Goal: Transaction & Acquisition: Book appointment/travel/reservation

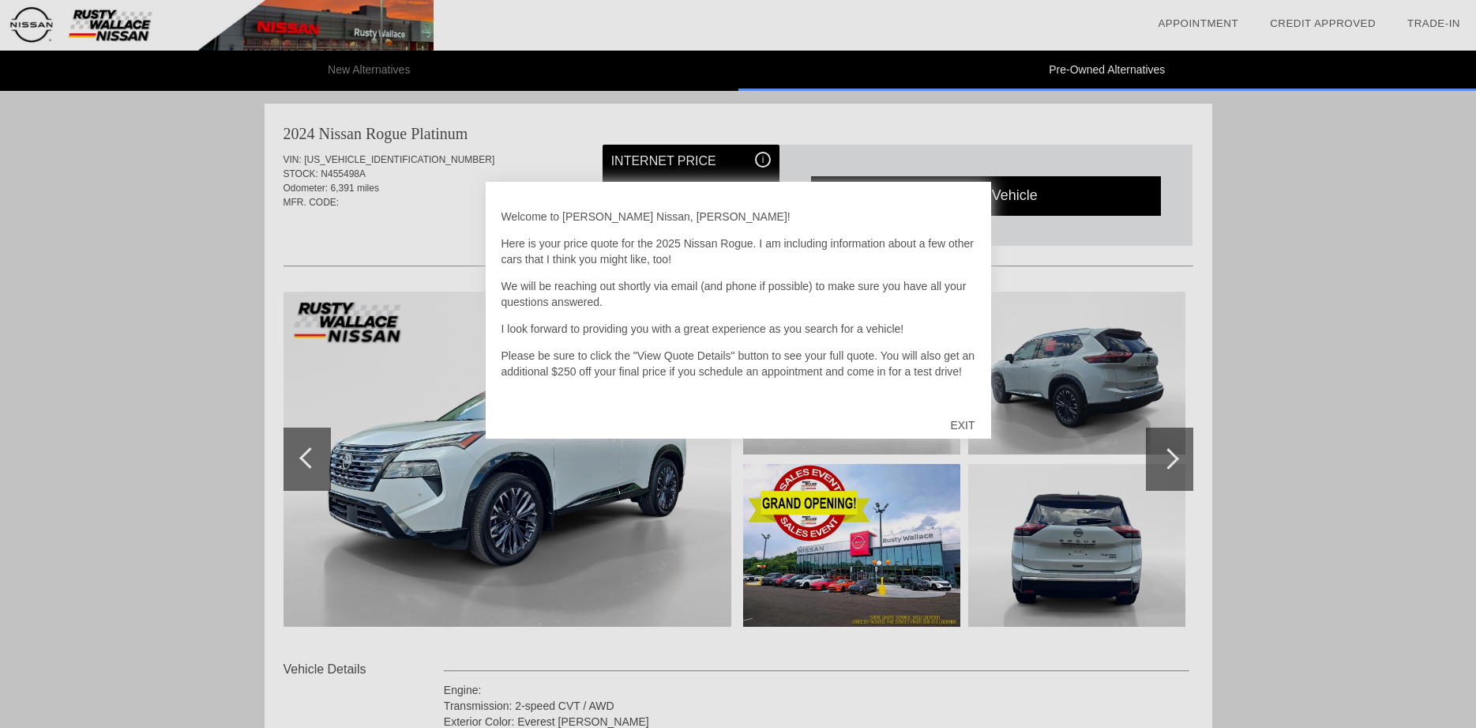
scroll to position [2264, 0]
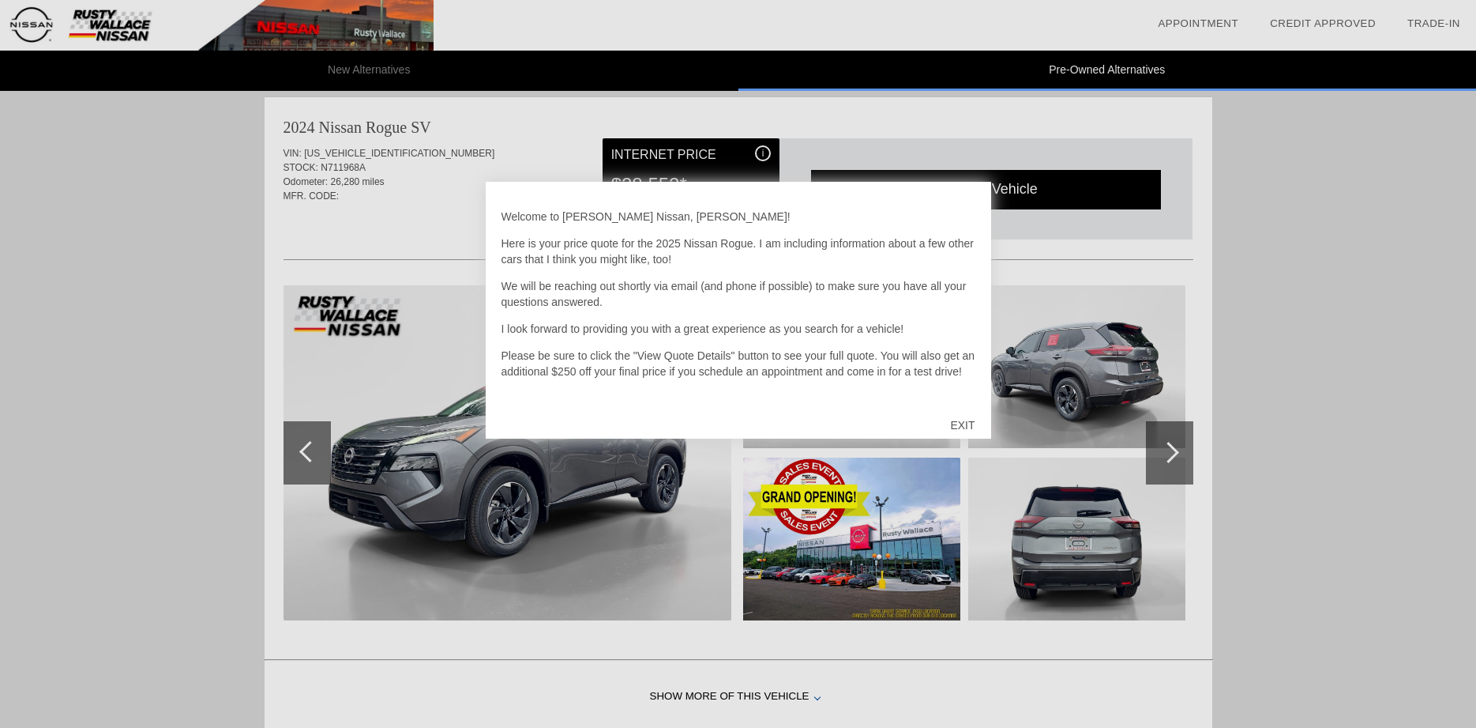
click at [961, 420] on div "EXIT" at bounding box center [962, 424] width 56 height 47
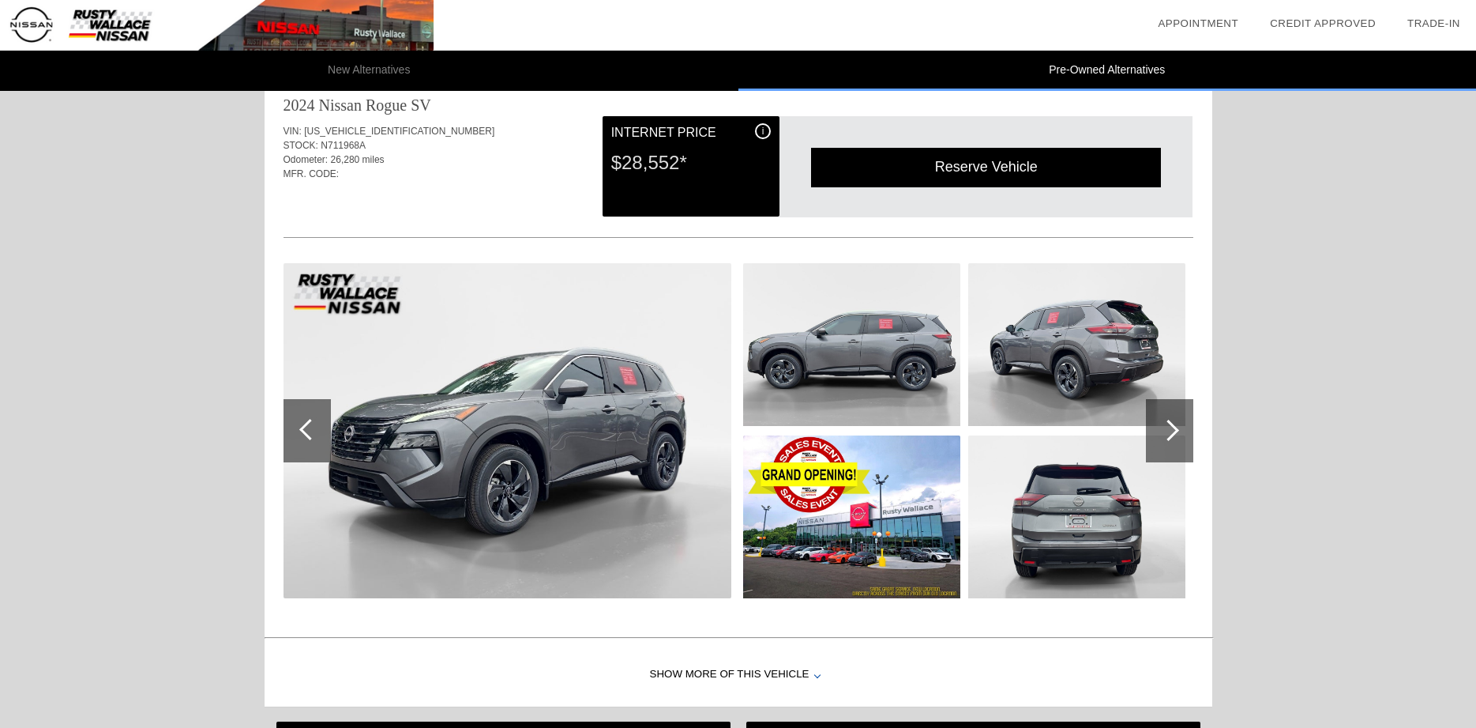
scroll to position [2205, 0]
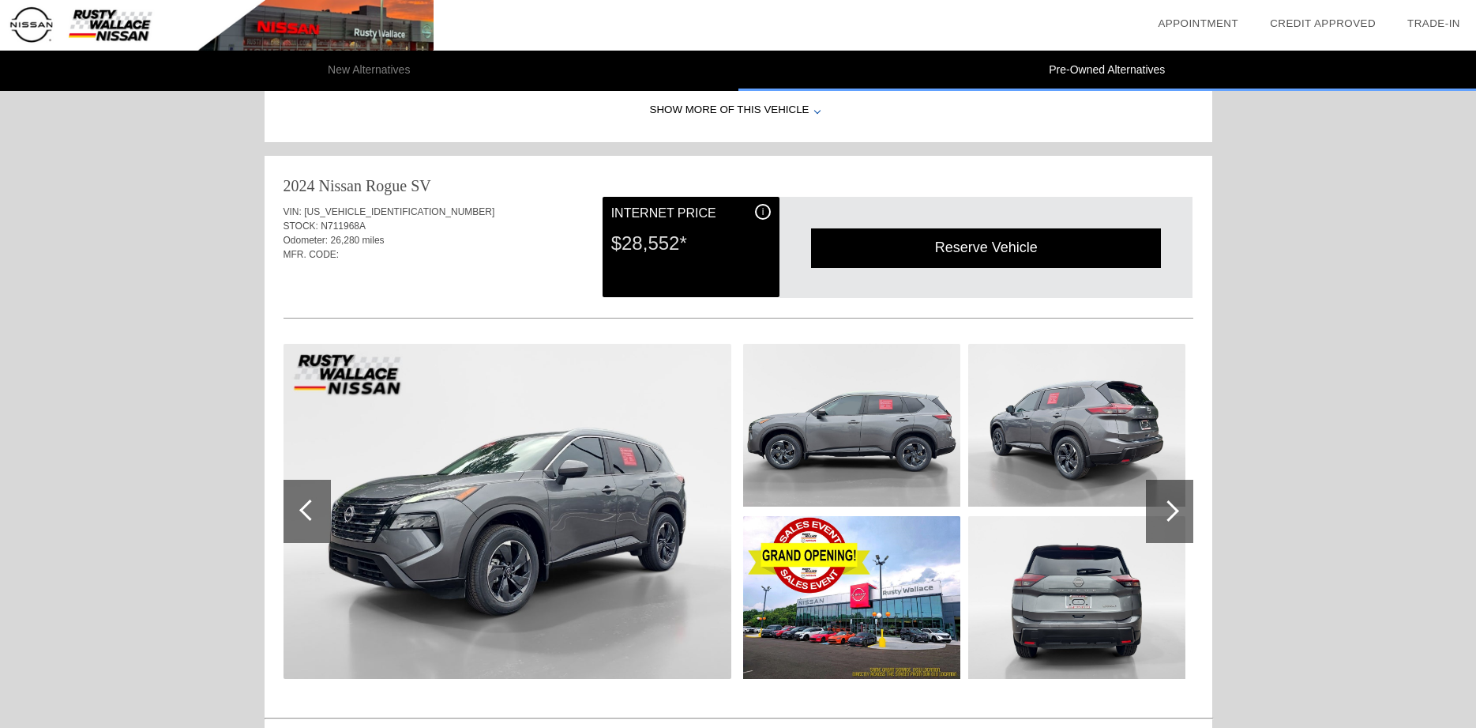
click at [1181, 522] on div at bounding box center [1169, 510] width 47 height 63
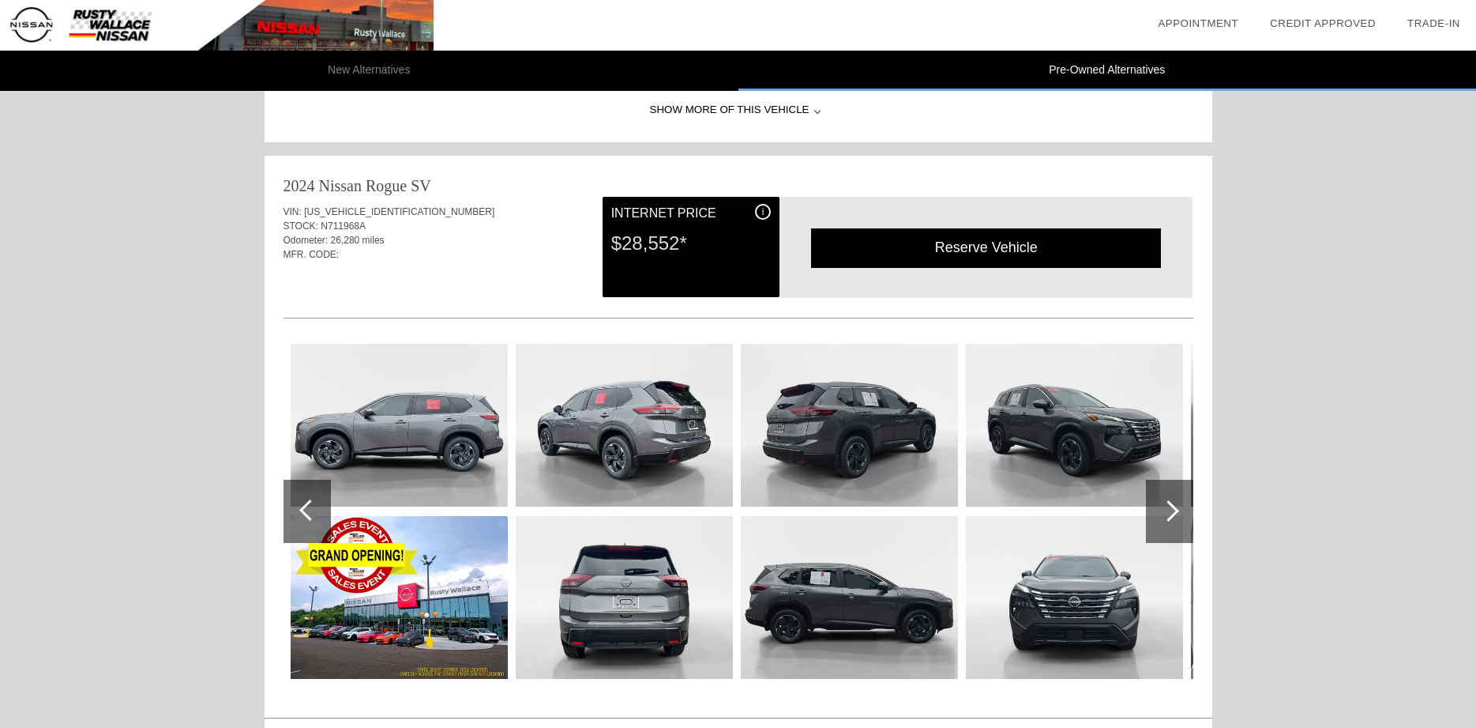
scroll to position [2286, 0]
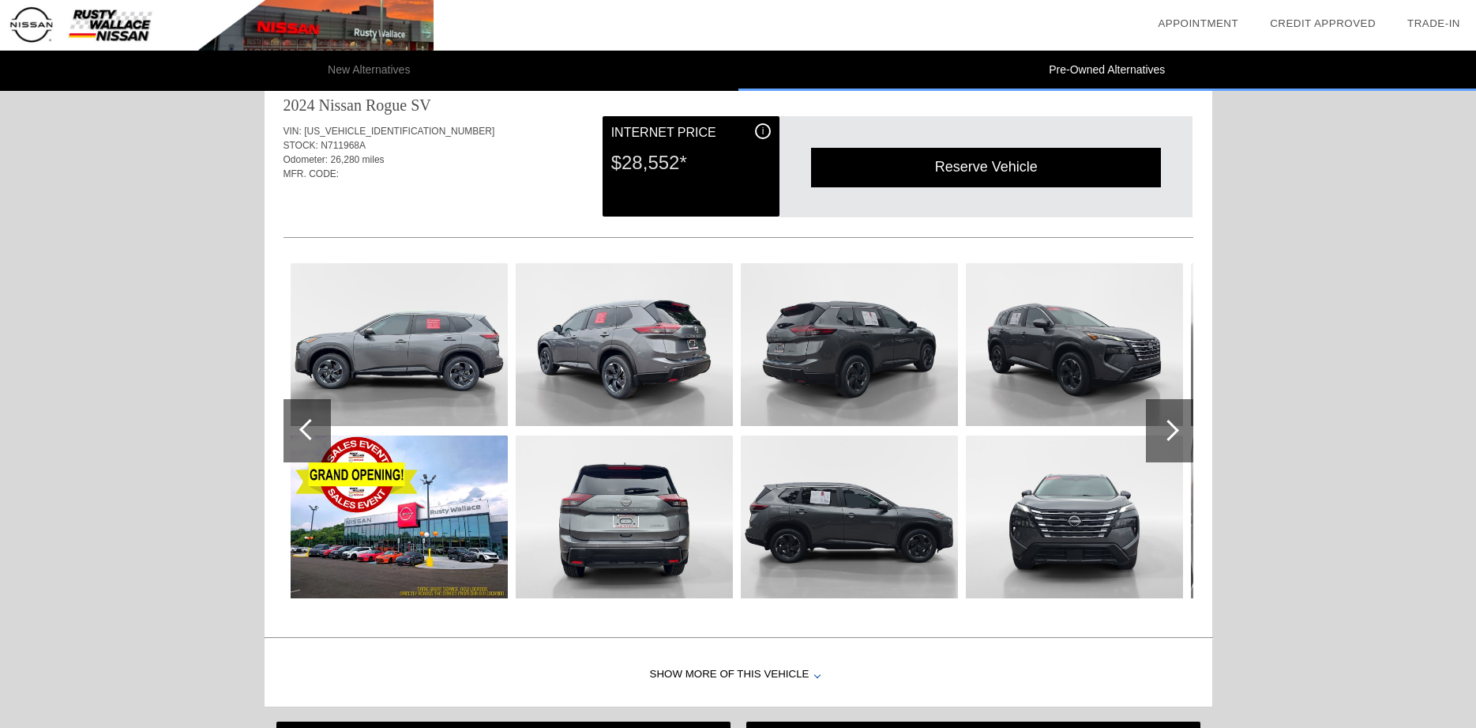
click at [1168, 434] on div at bounding box center [1168, 429] width 21 height 21
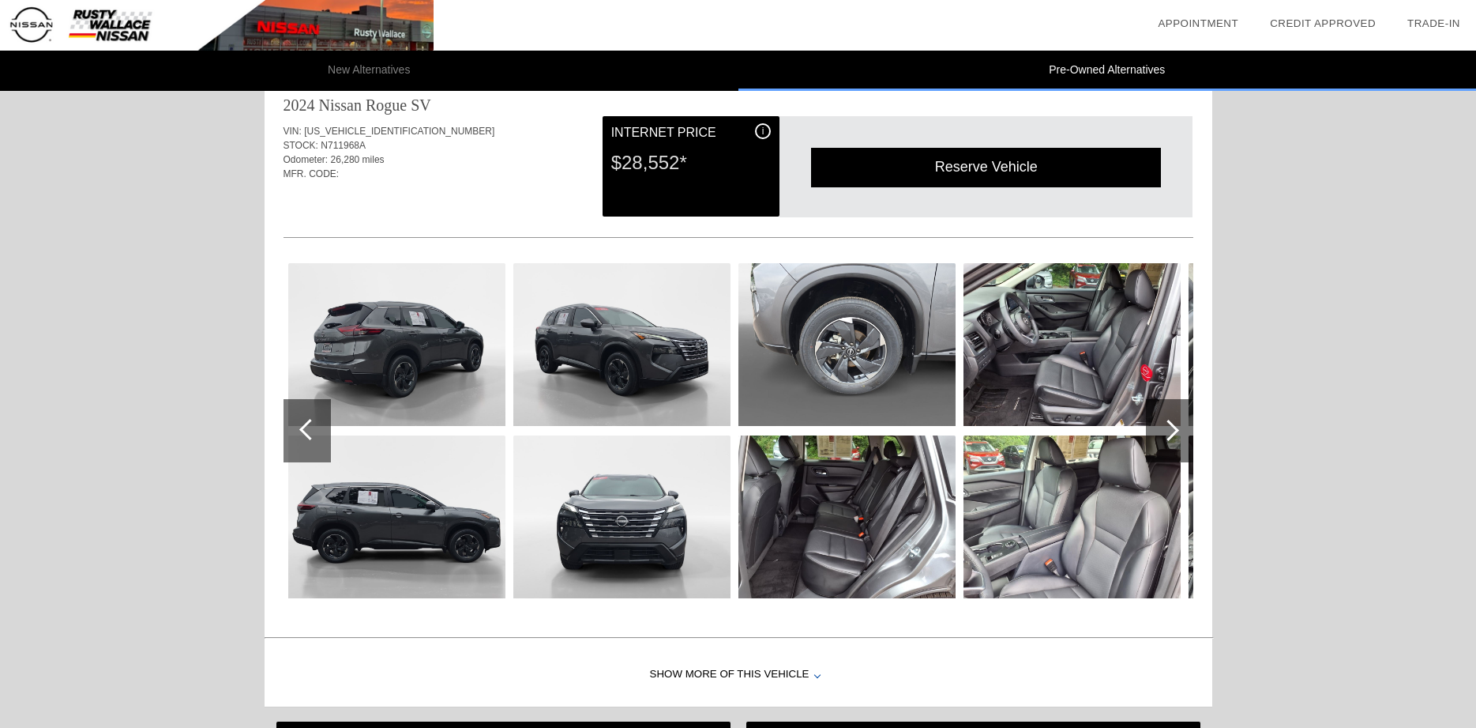
click at [1168, 434] on div at bounding box center [1168, 429] width 21 height 21
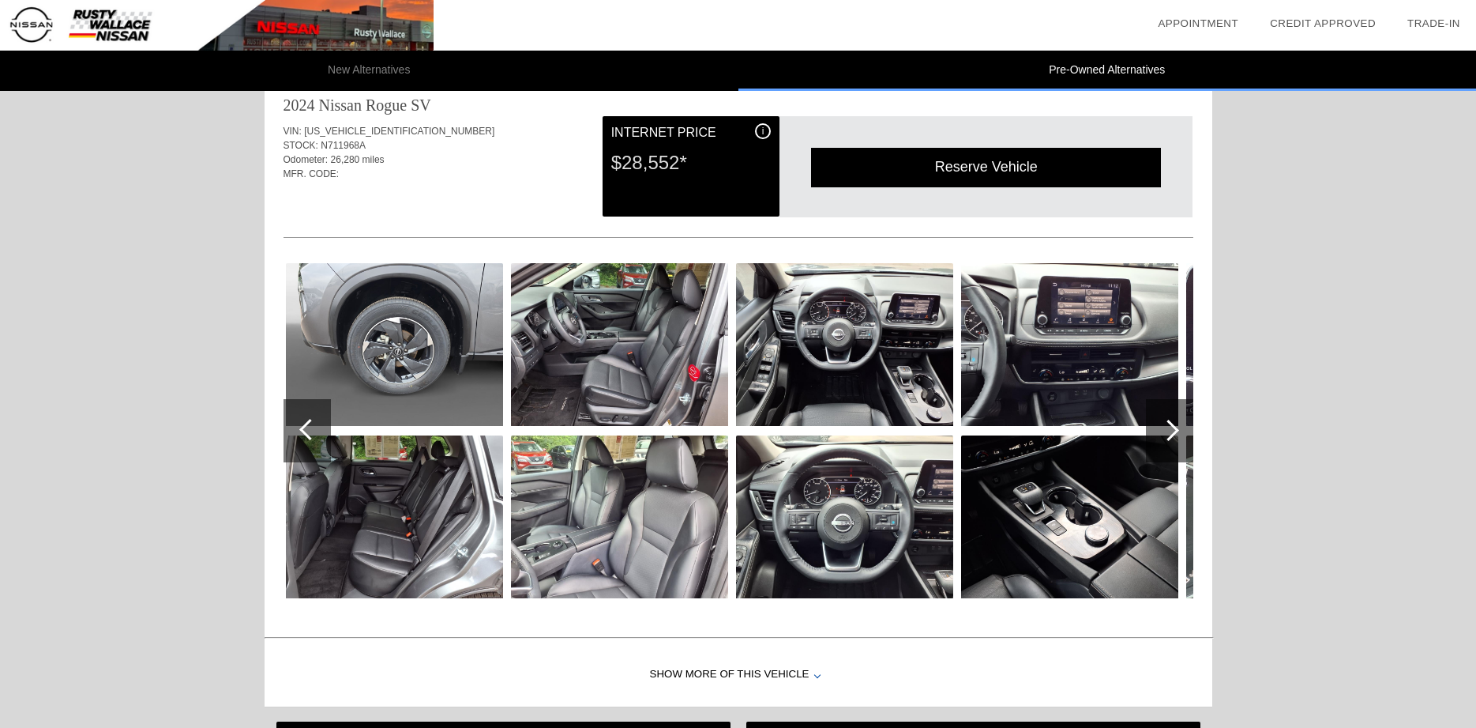
click at [1168, 434] on div at bounding box center [1168, 429] width 21 height 21
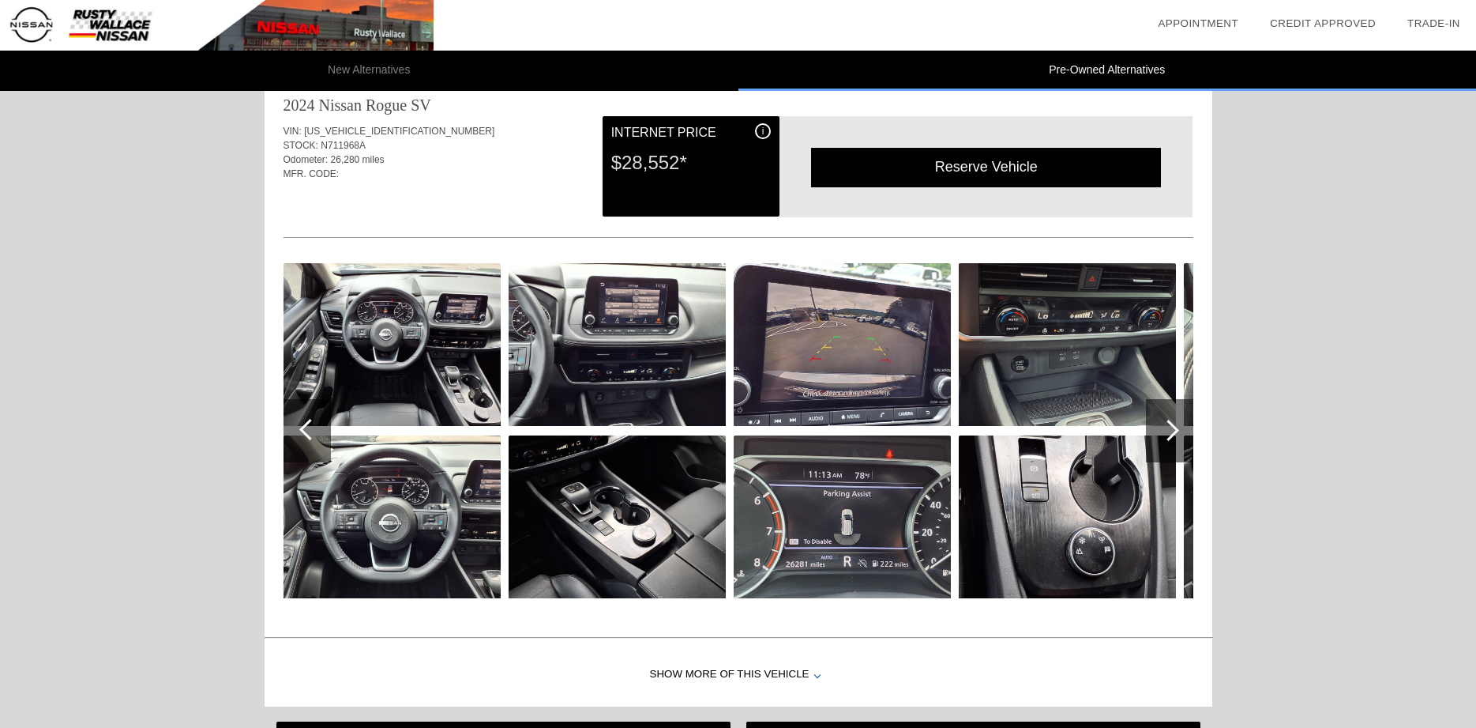
click at [1168, 434] on div at bounding box center [1168, 429] width 21 height 21
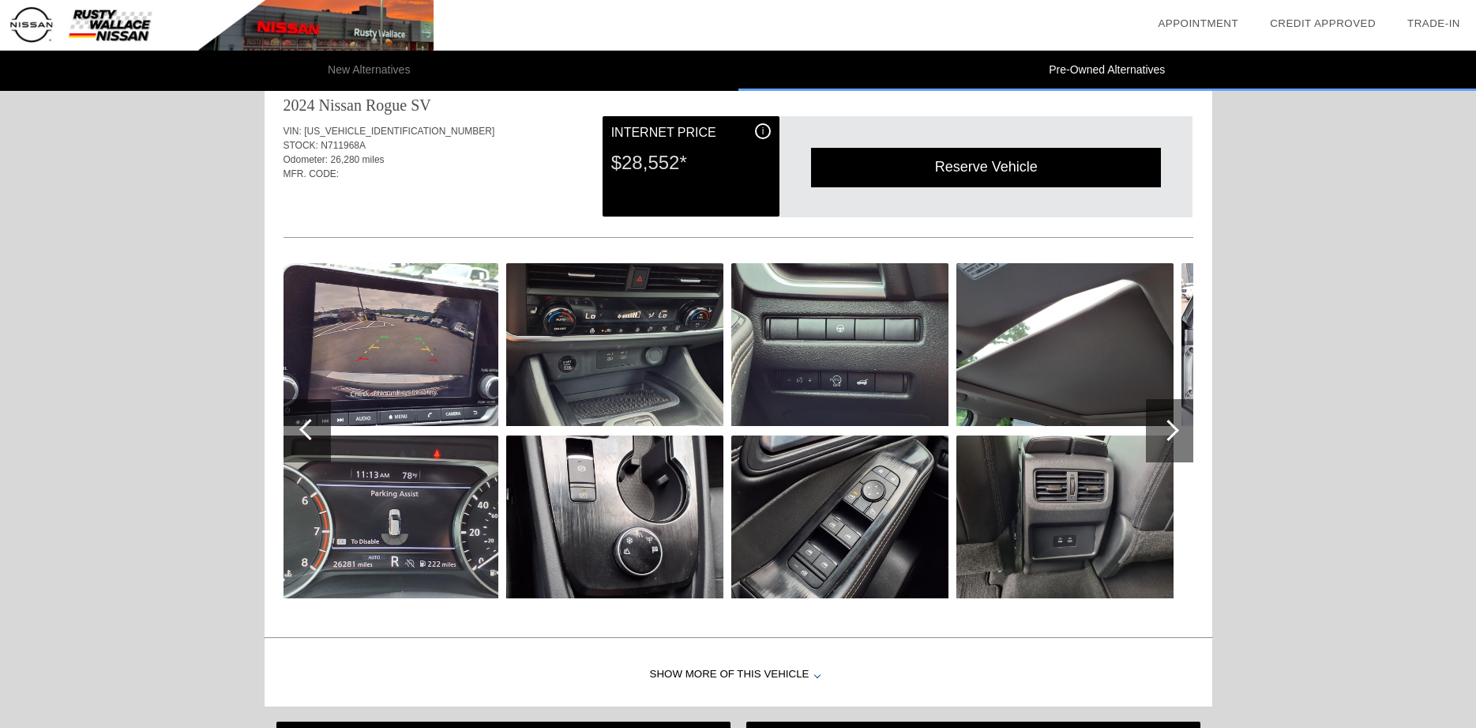
click at [1168, 434] on div at bounding box center [1168, 429] width 21 height 21
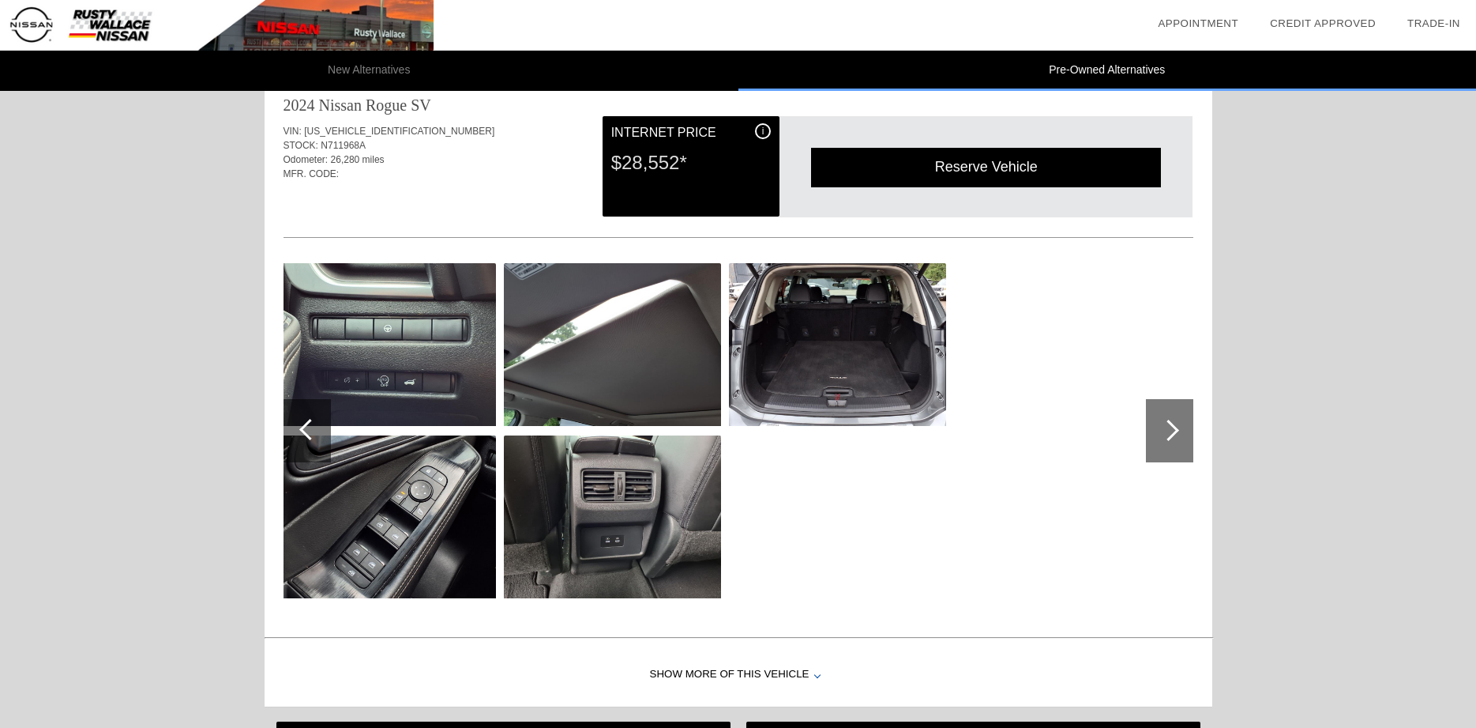
click at [1175, 435] on div at bounding box center [1168, 429] width 21 height 21
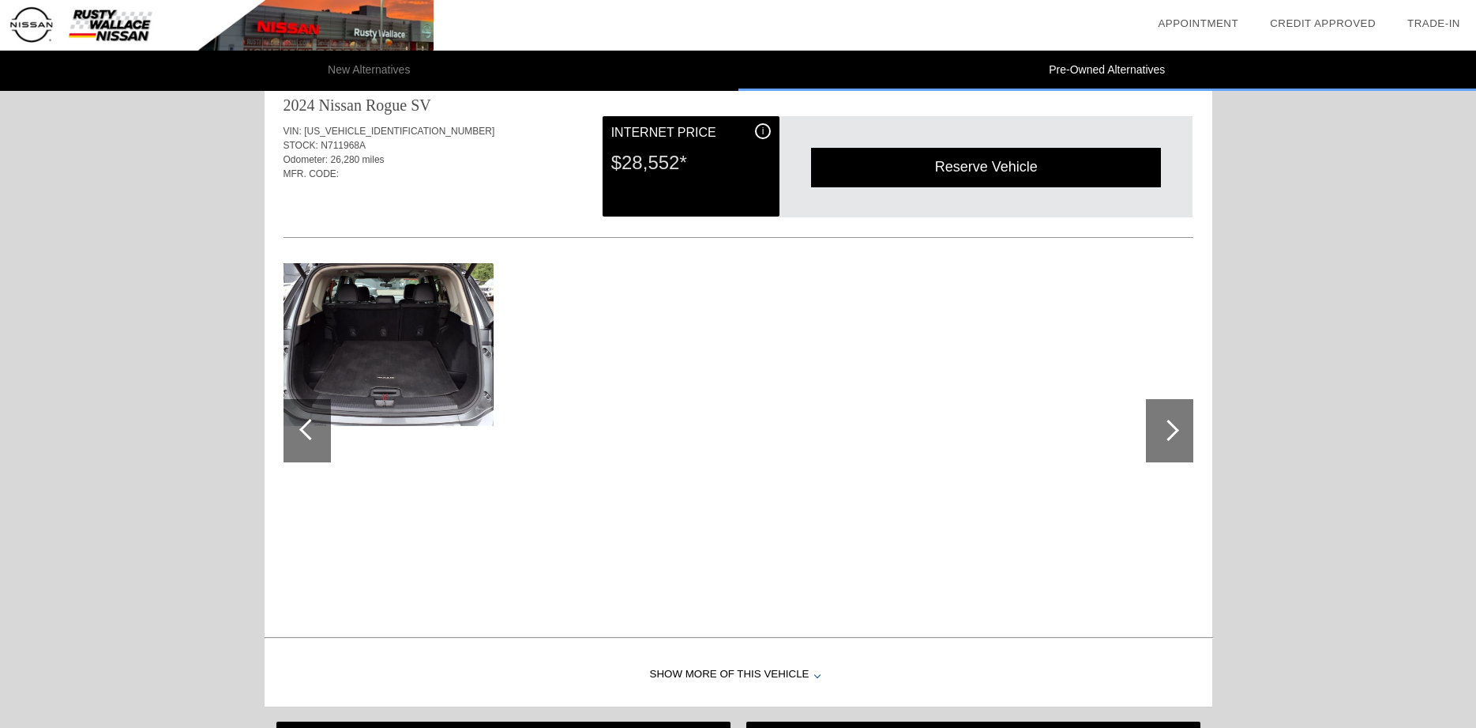
click at [300, 435] on div at bounding box center [307, 430] width 47 height 63
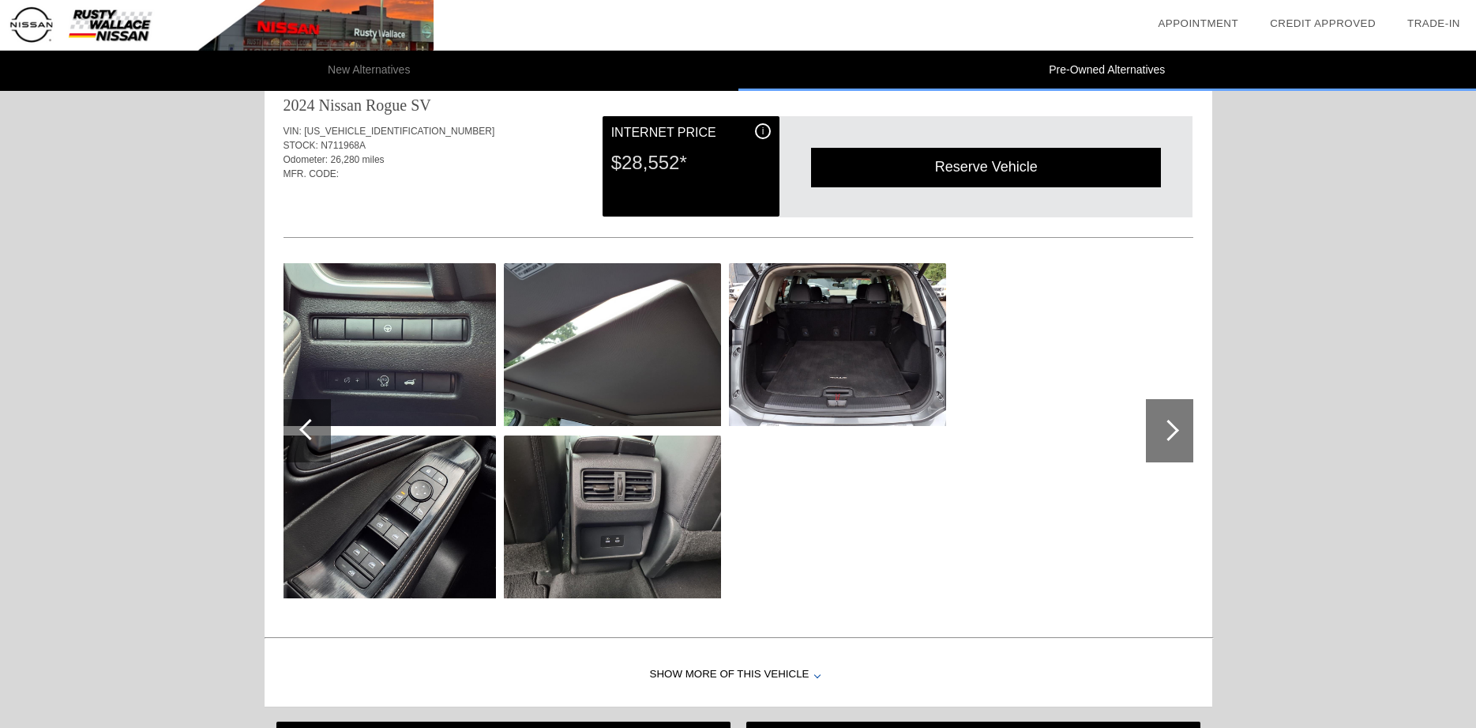
click at [300, 435] on div at bounding box center [307, 430] width 47 height 63
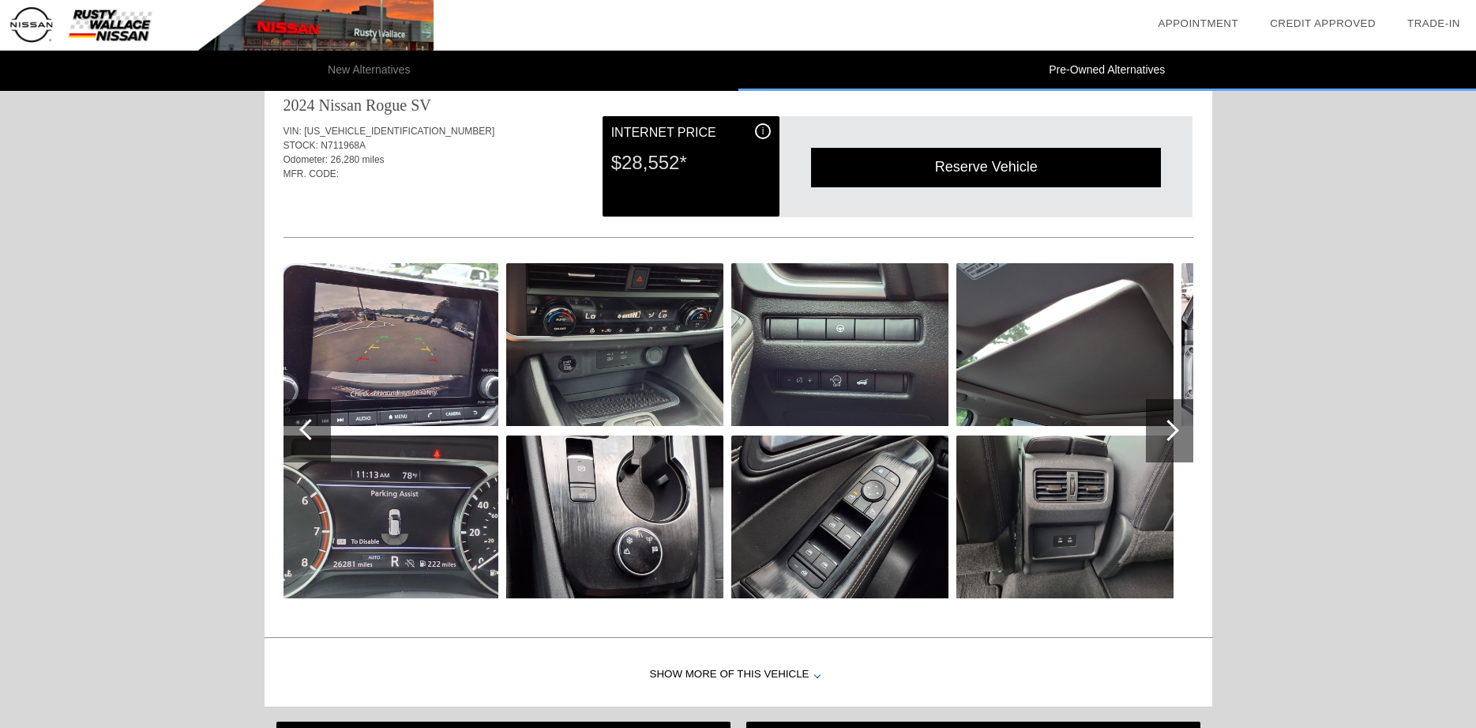
click at [303, 438] on div at bounding box center [307, 430] width 47 height 63
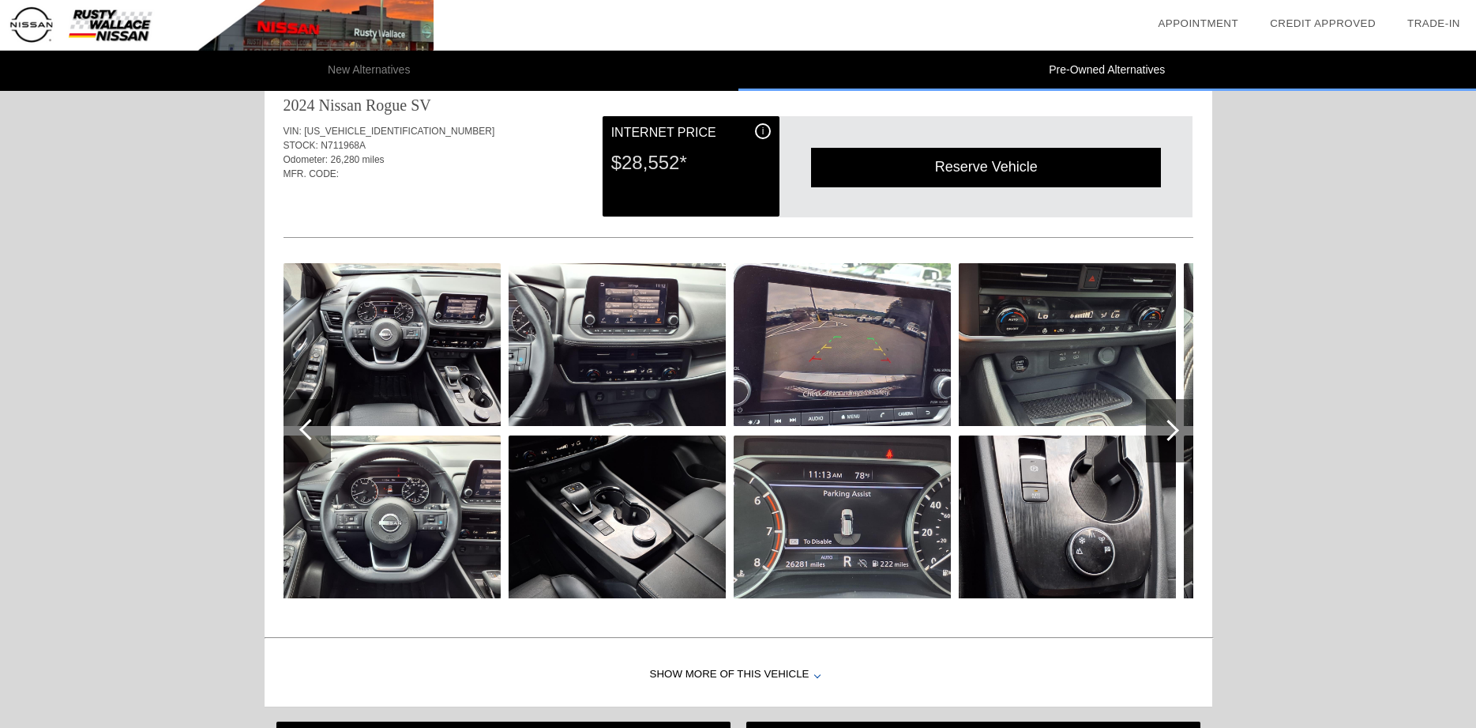
click at [303, 440] on div at bounding box center [307, 430] width 47 height 63
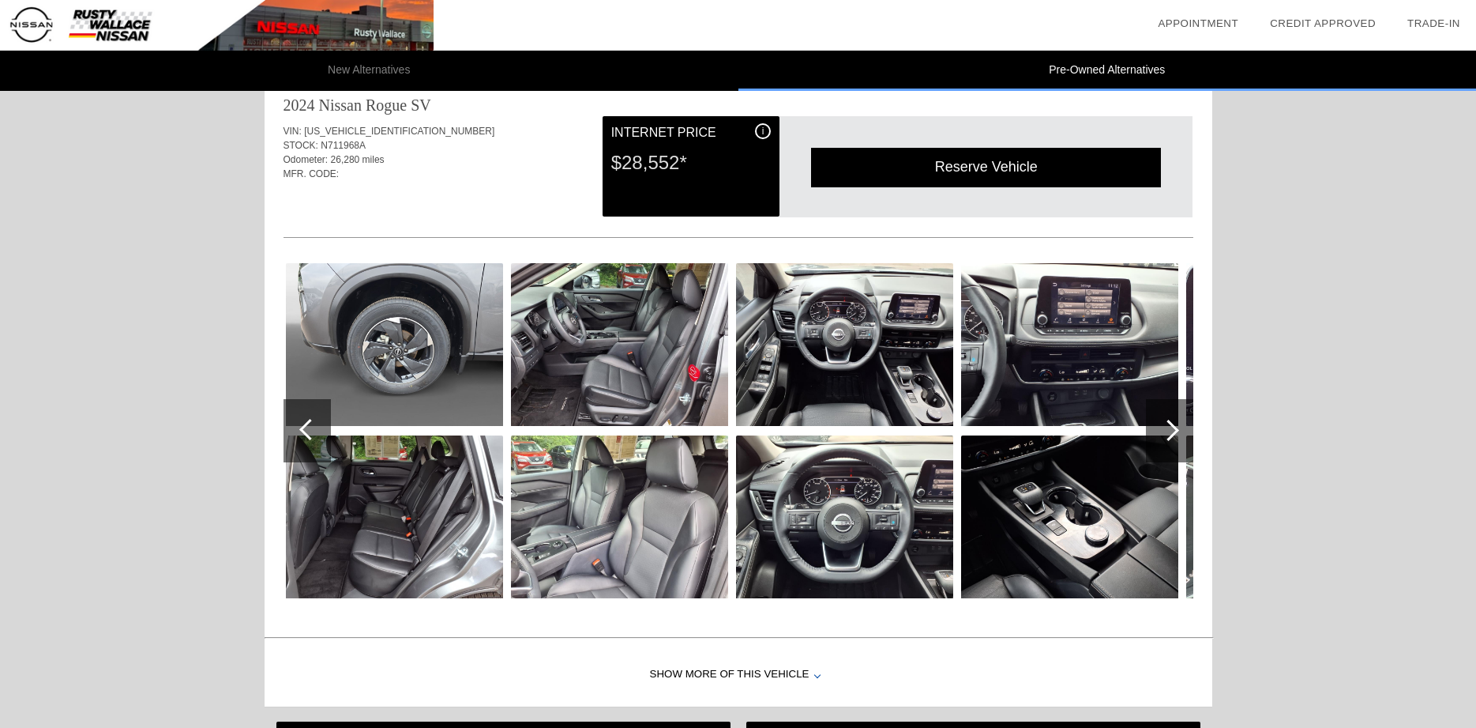
click at [303, 441] on div at bounding box center [307, 430] width 47 height 63
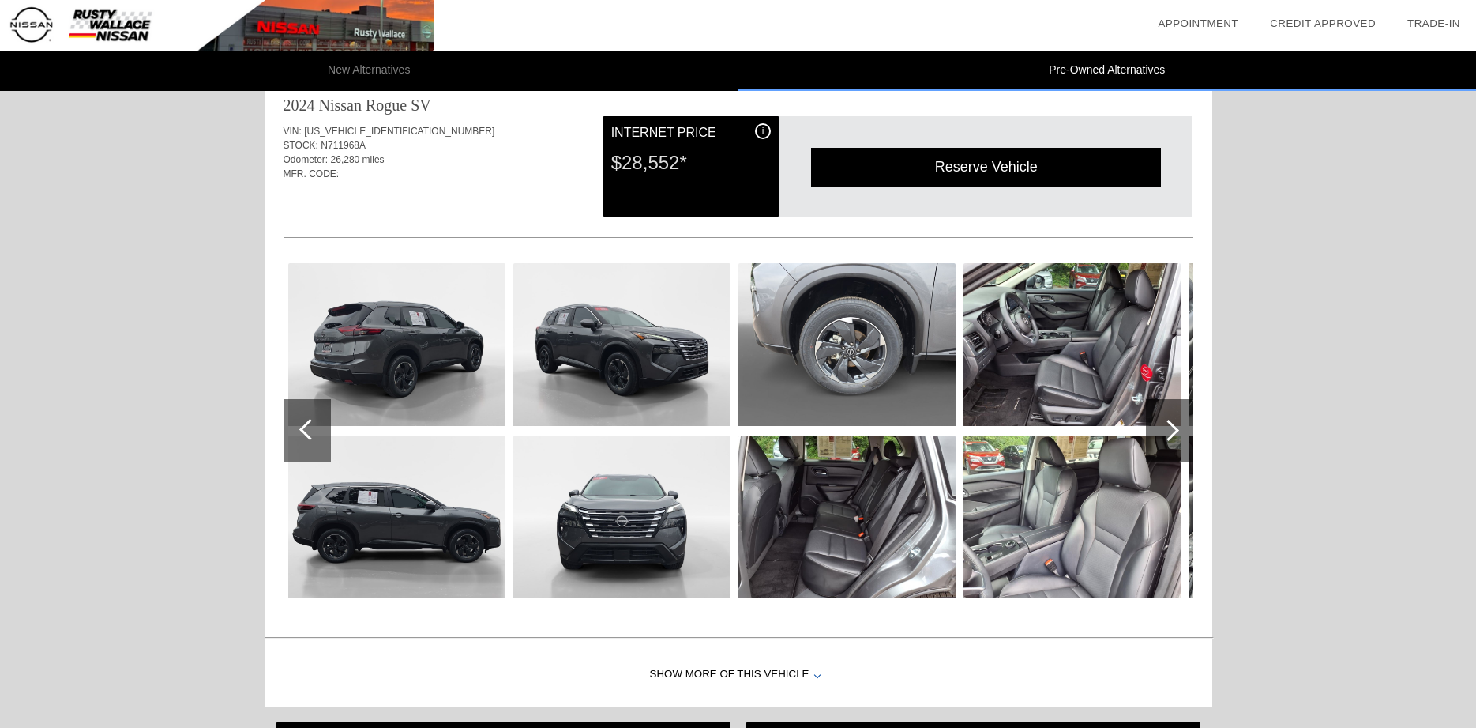
click at [303, 441] on div at bounding box center [307, 430] width 47 height 63
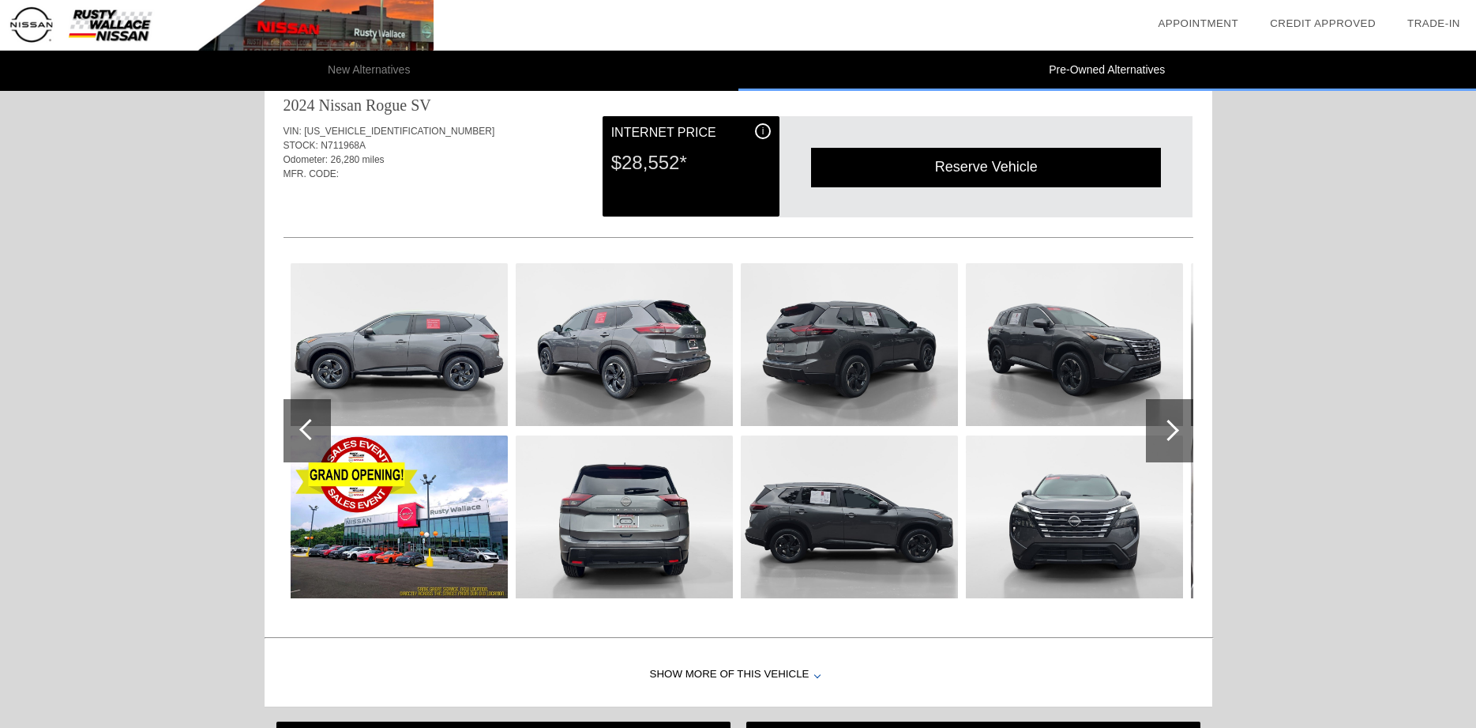
click at [304, 442] on div at bounding box center [307, 430] width 47 height 63
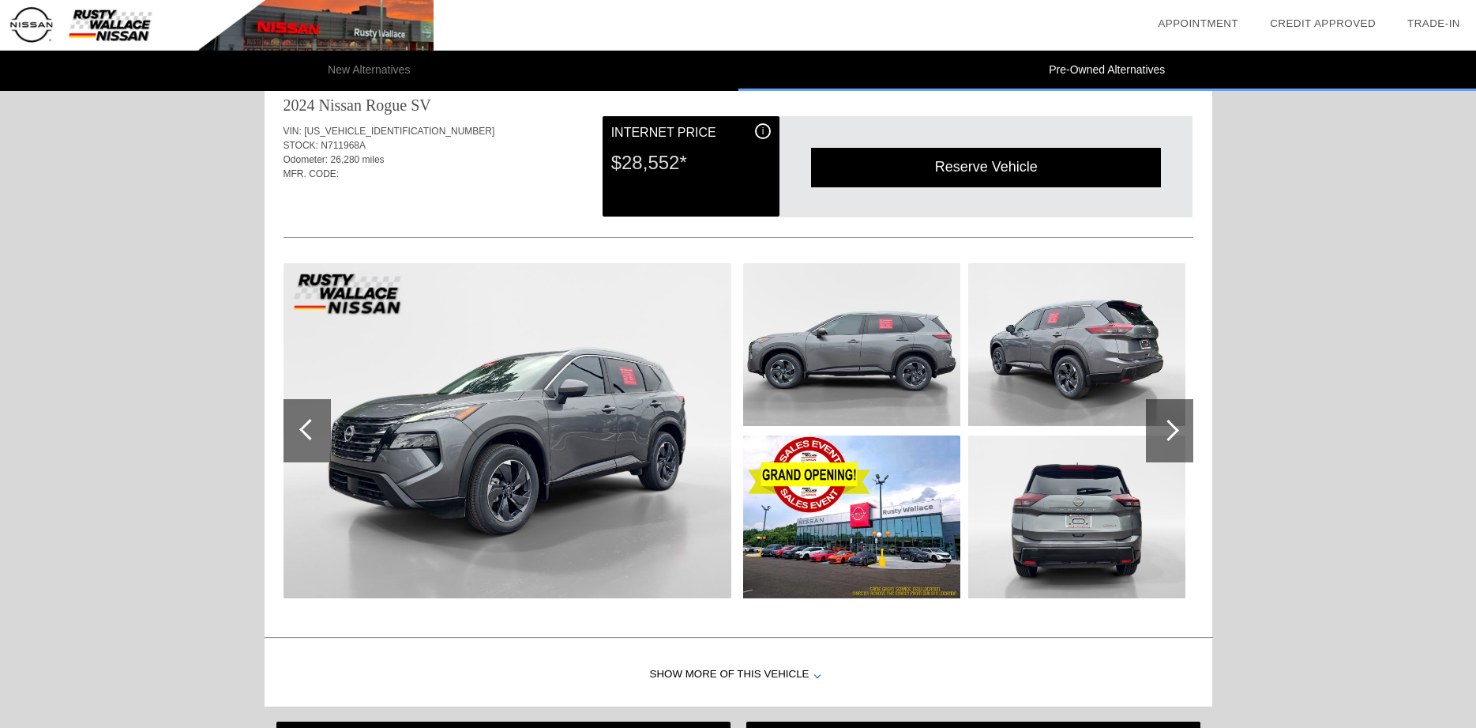
click at [978, 170] on div "Reserve Vehicle" at bounding box center [986, 167] width 350 height 39
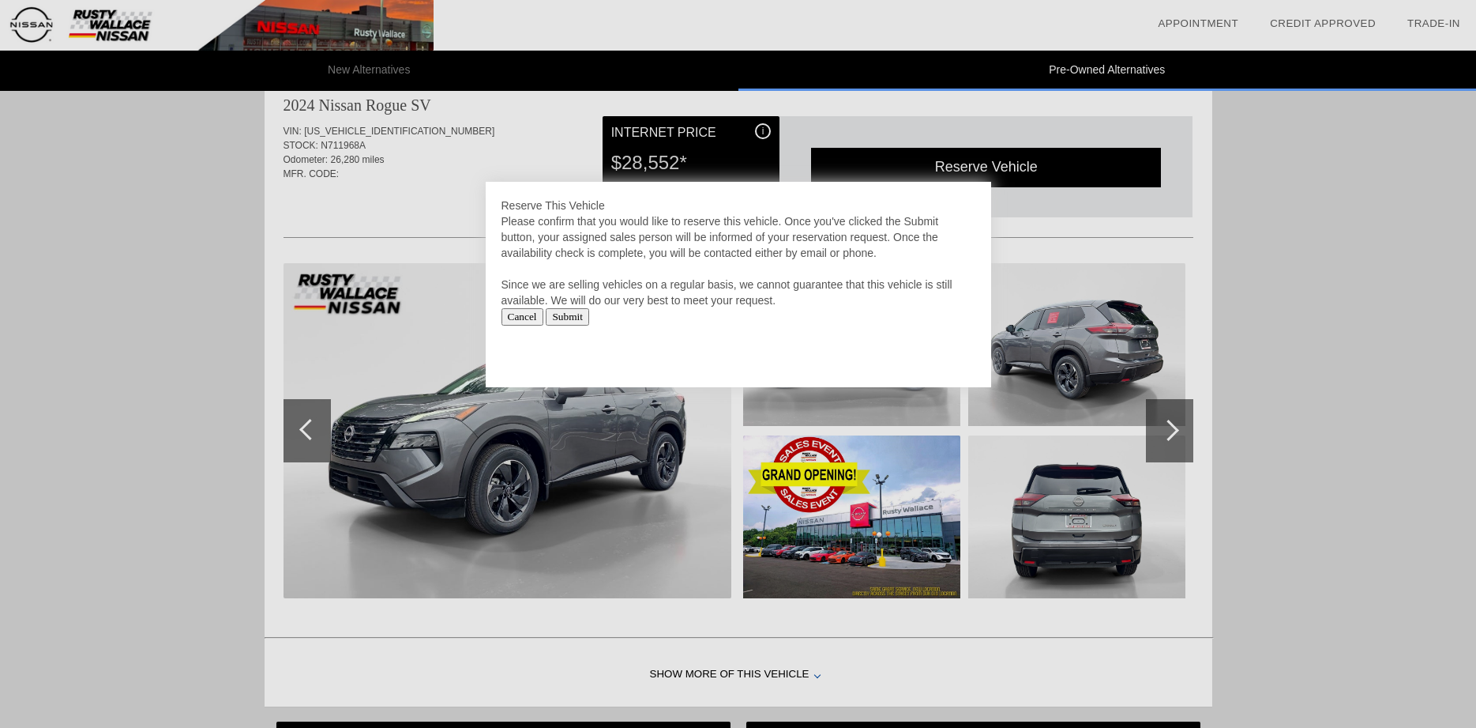
click at [978, 170] on div at bounding box center [738, 364] width 1476 height 728
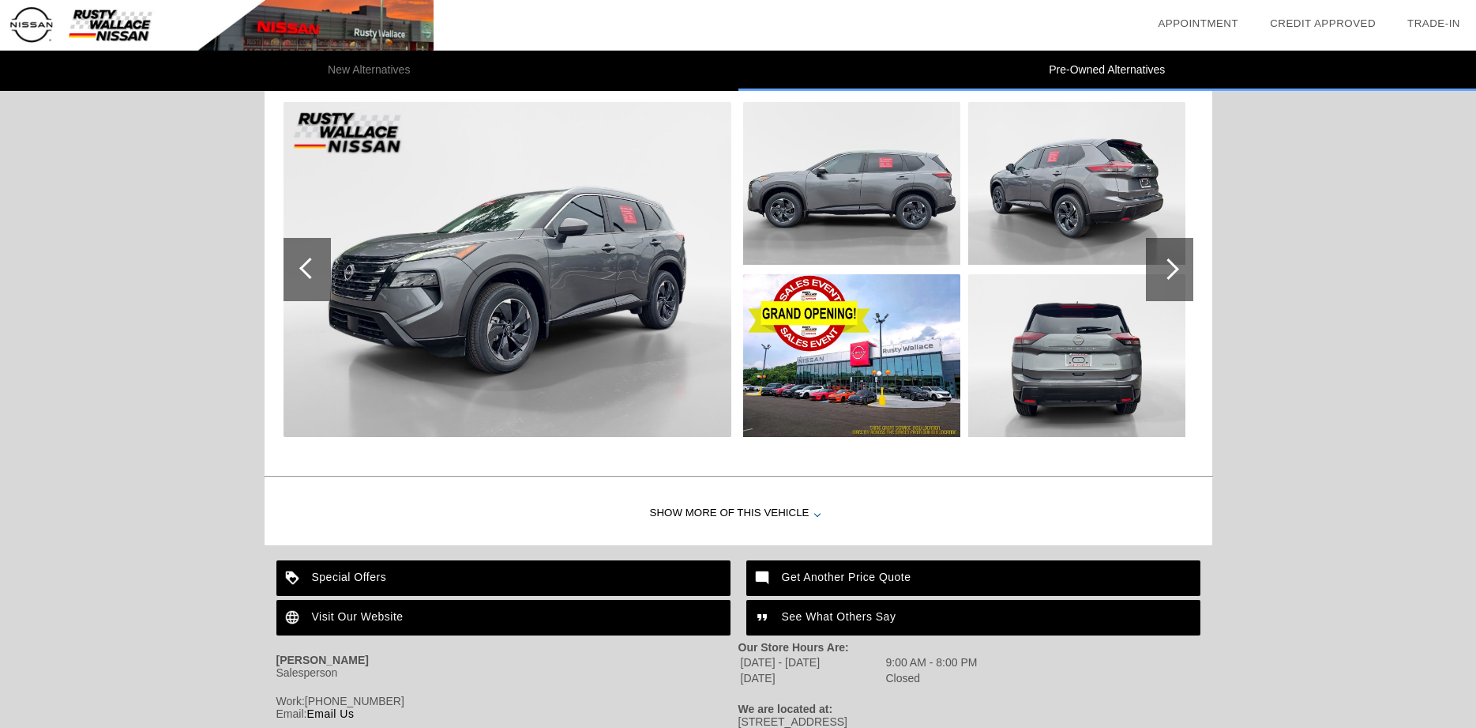
scroll to position [2528, 0]
